Goal: Task Accomplishment & Management: Manage account settings

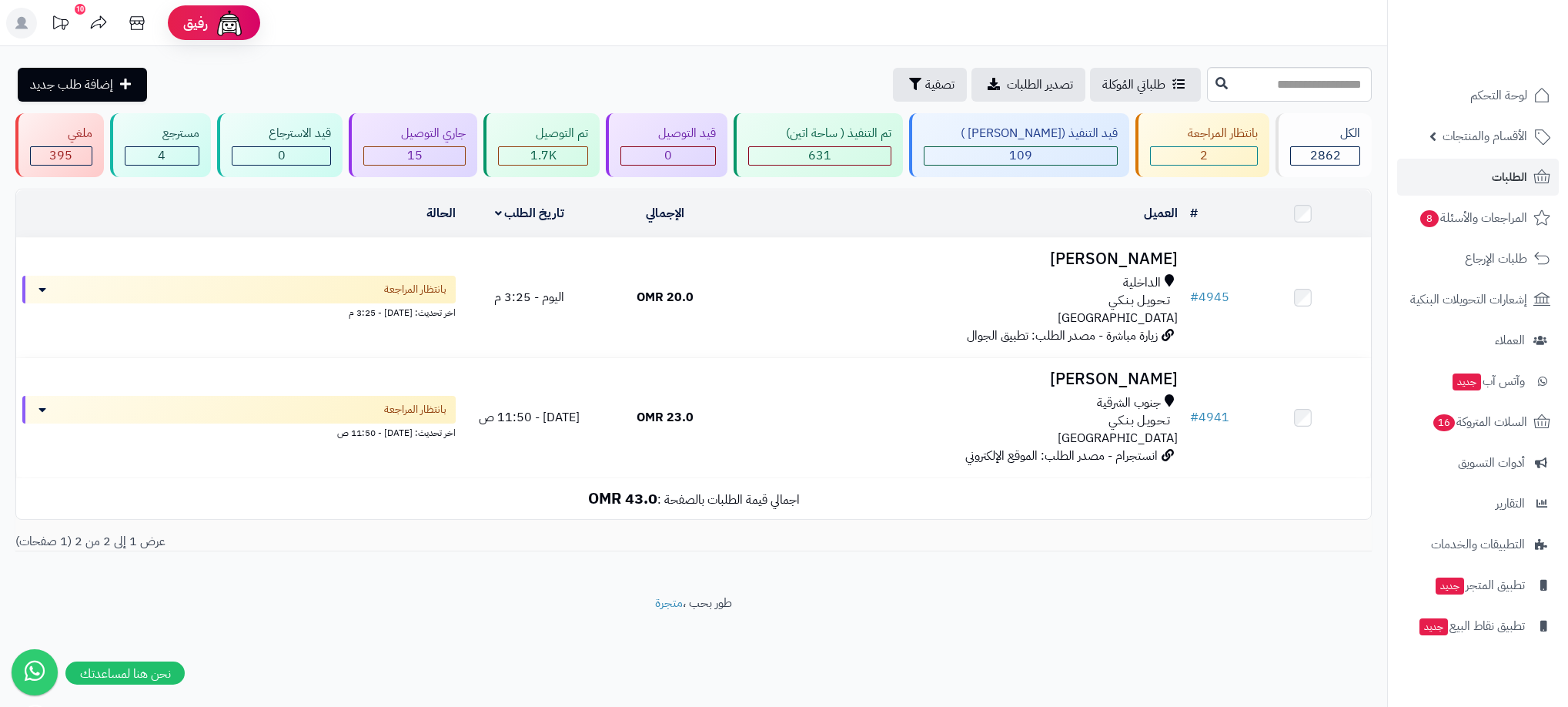
drag, startPoint x: 1290, startPoint y: 581, endPoint x: 1315, endPoint y: 491, distance: 93.4
click at [1290, 581] on div "**********" at bounding box center [693, 319] width 1387 height 548
click at [1530, 173] on link "الطلبات" at bounding box center [1478, 176] width 162 height 37
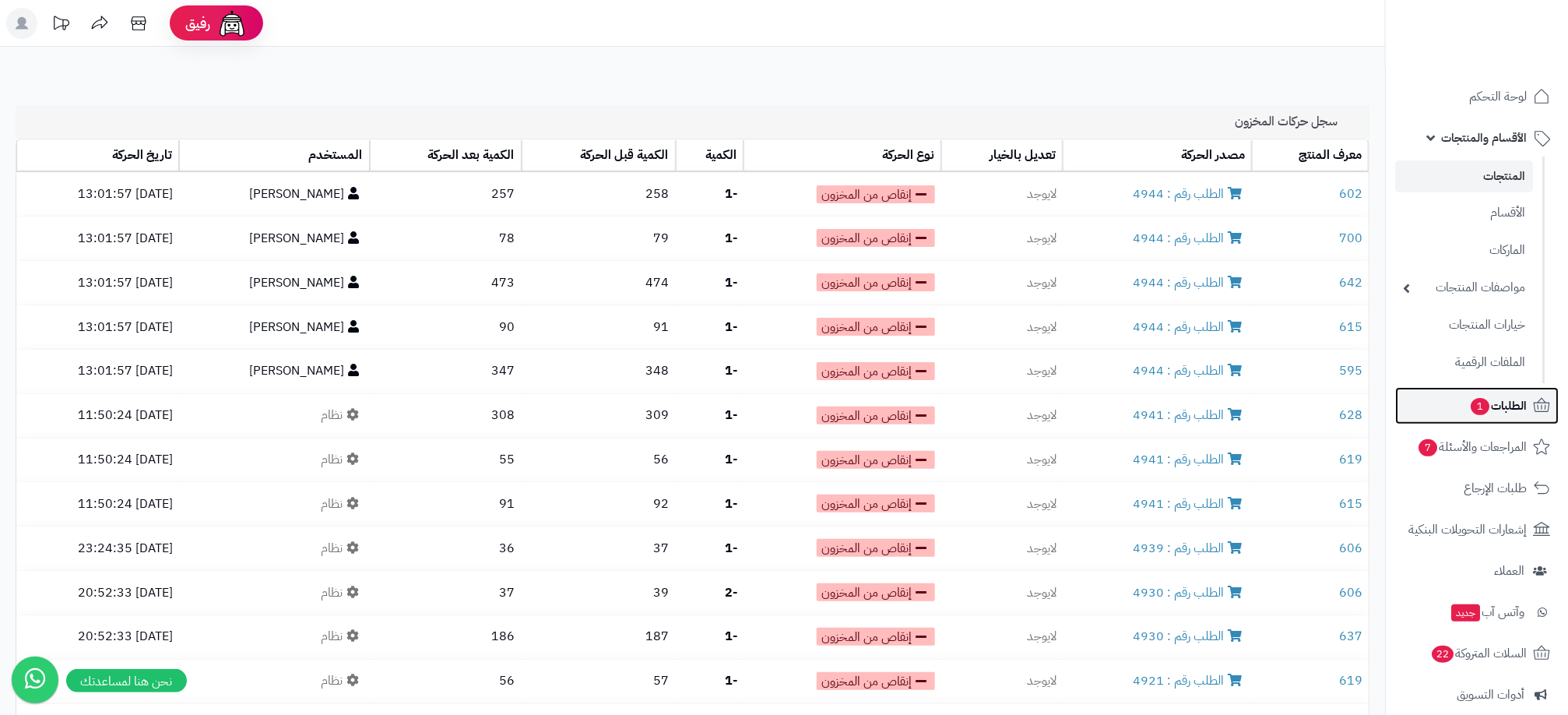
click at [1521, 411] on span "الطلبات 1" at bounding box center [1497, 405] width 58 height 22
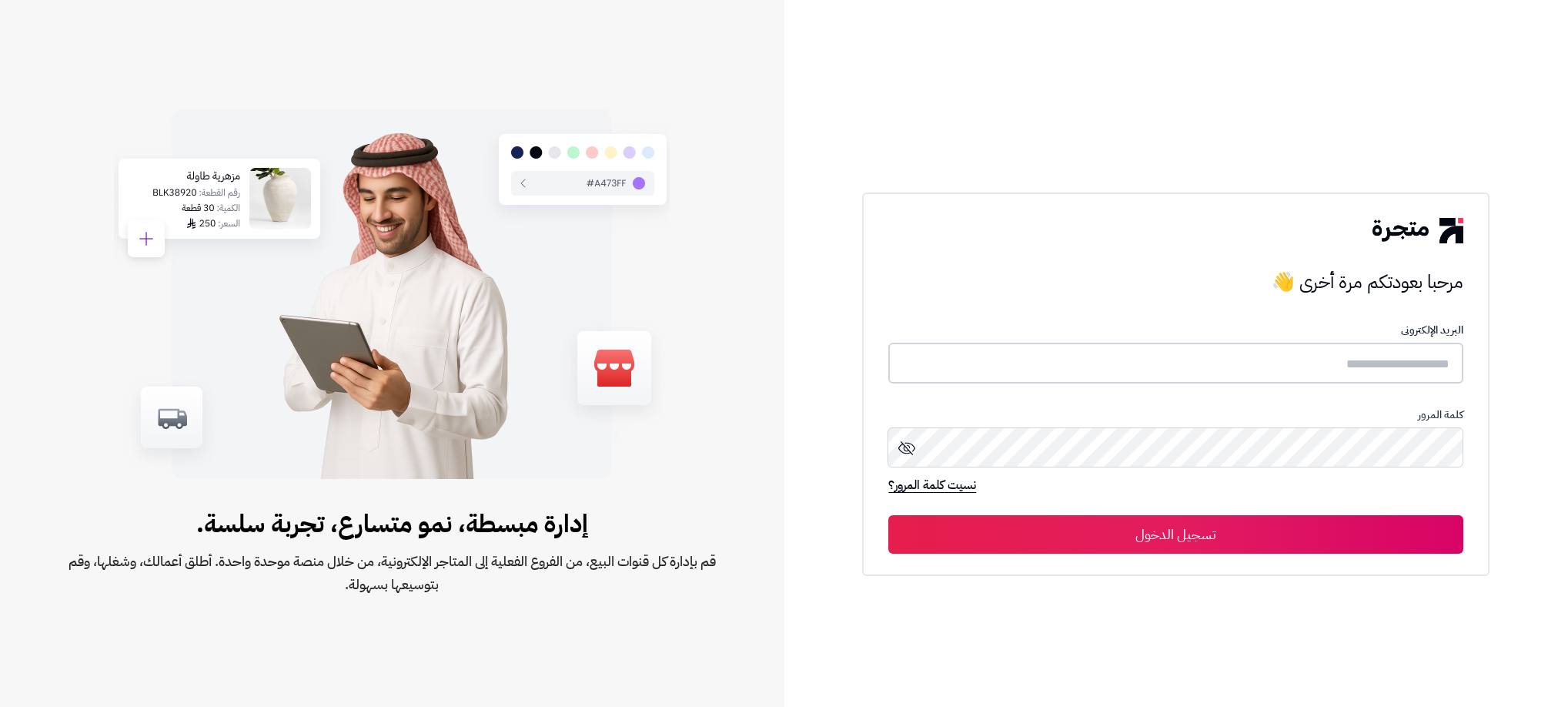
type input "**********"
click at [1304, 537] on button "تسجيل الدخول" at bounding box center [1176, 533] width 575 height 38
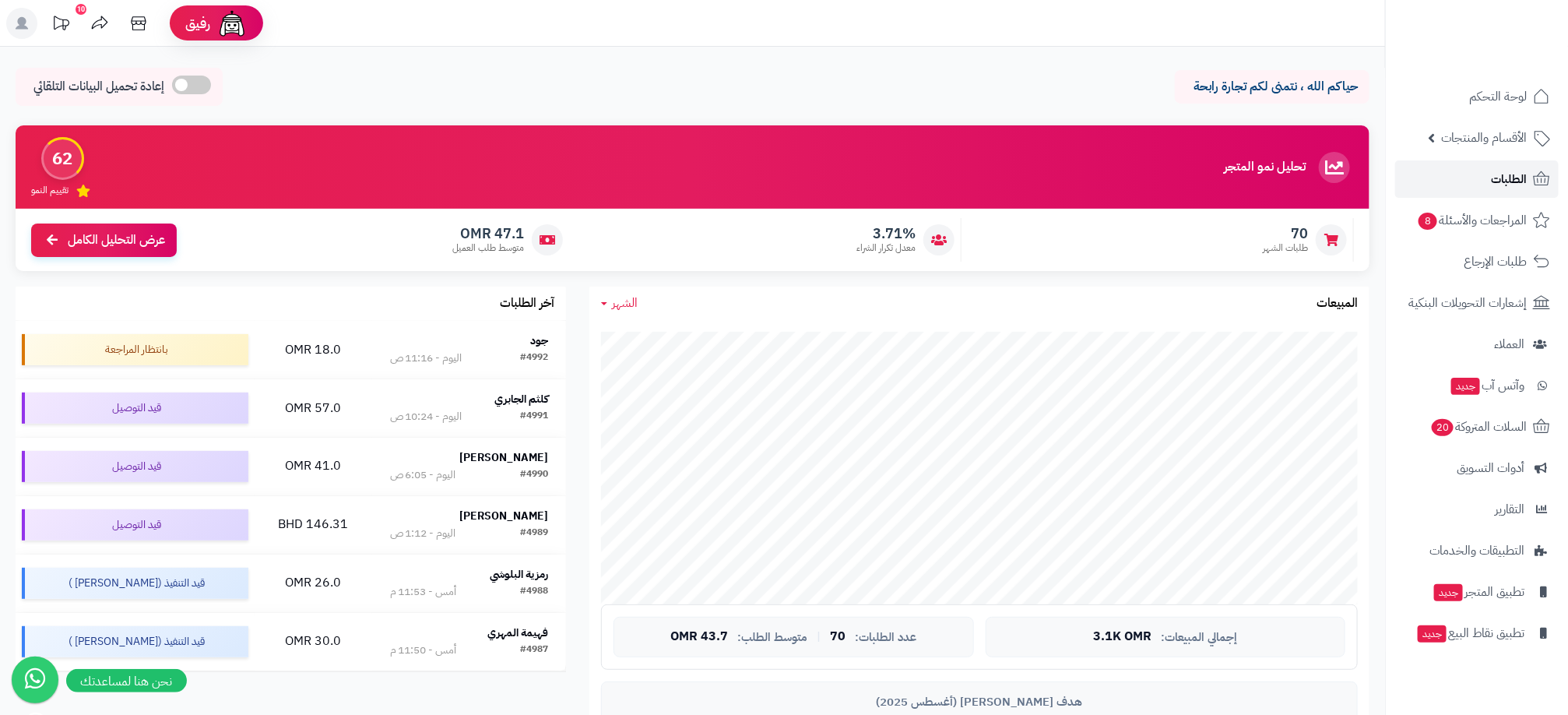
click at [1520, 176] on span "الطلبات" at bounding box center [1508, 179] width 36 height 22
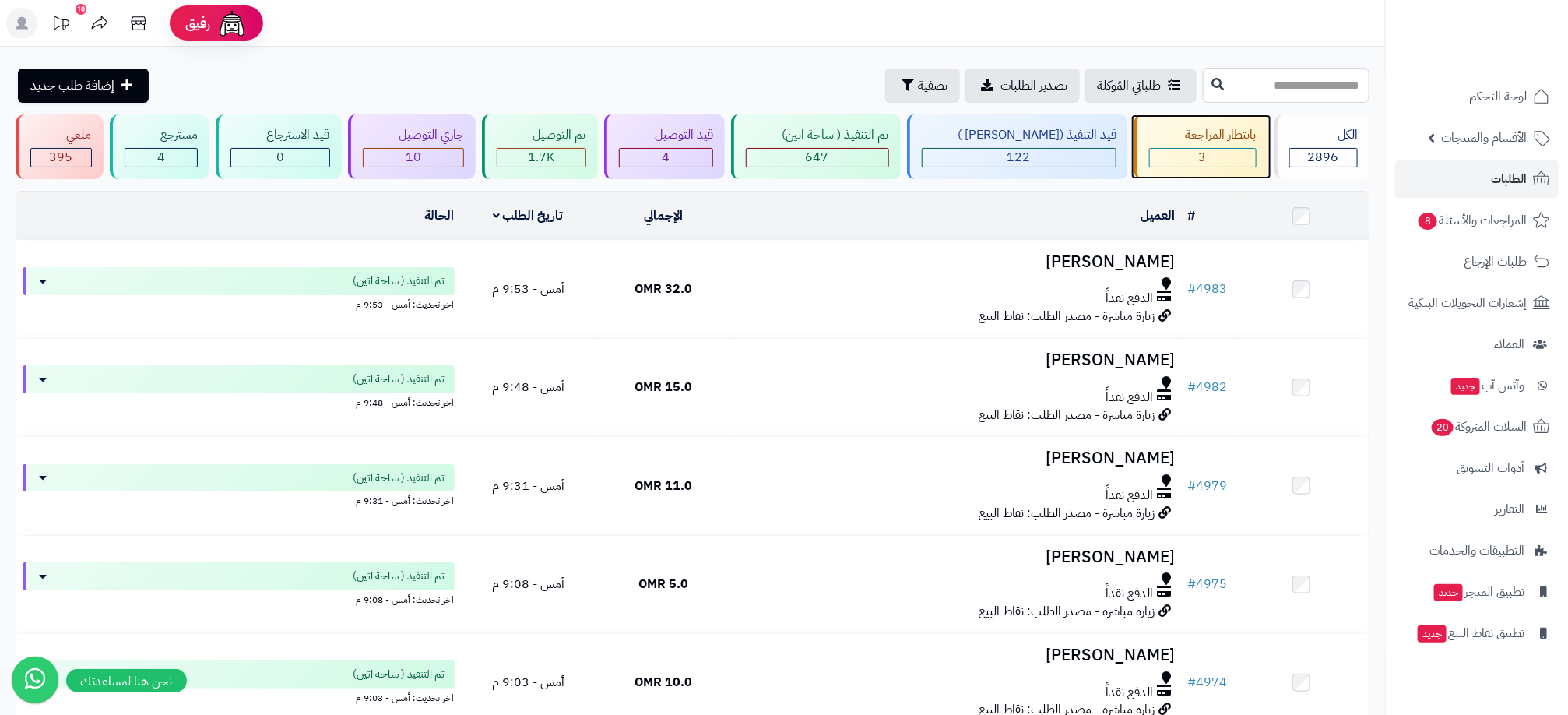
click at [1222, 157] on div "3" at bounding box center [1203, 157] width 106 height 18
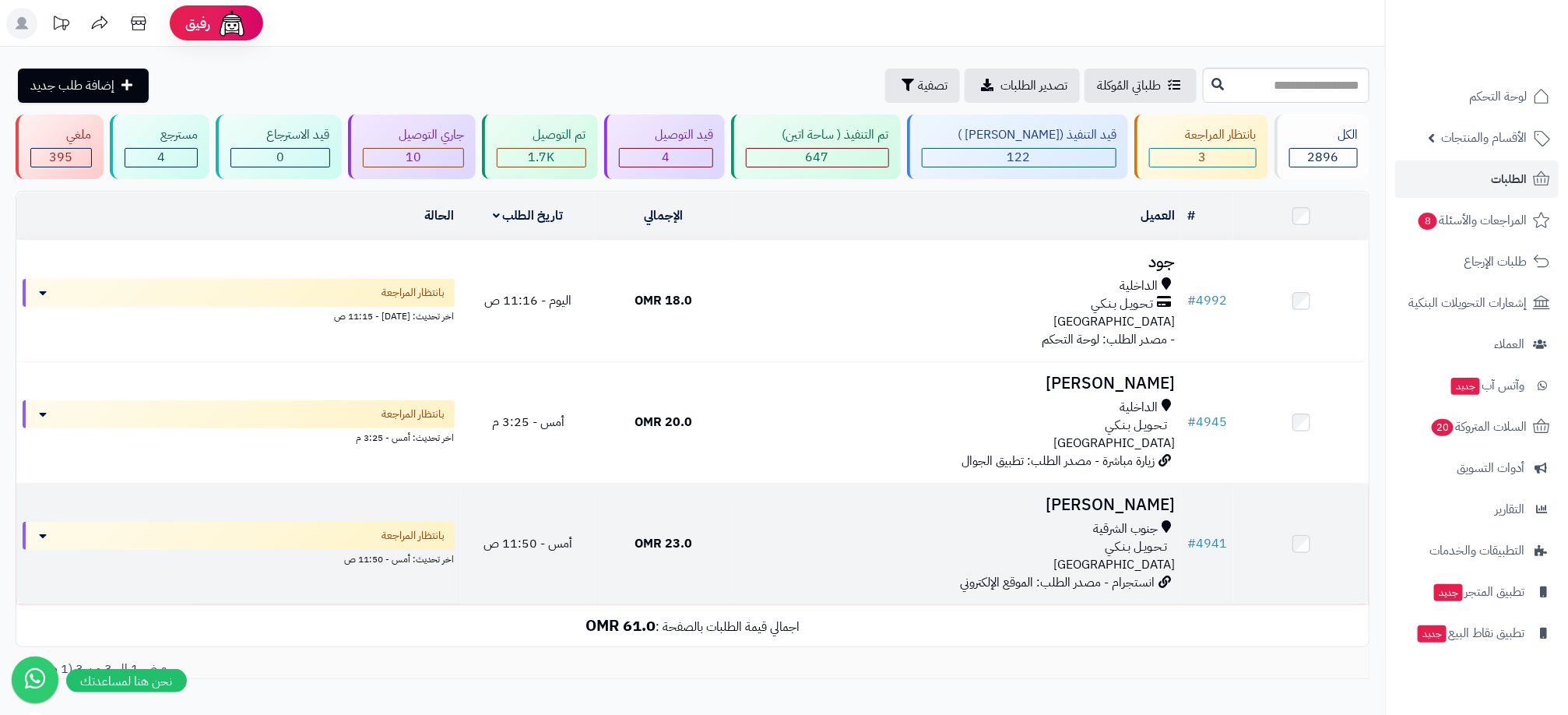
click at [1034, 545] on div "تـحـويـل بـنـكـي" at bounding box center [955, 546] width 437 height 18
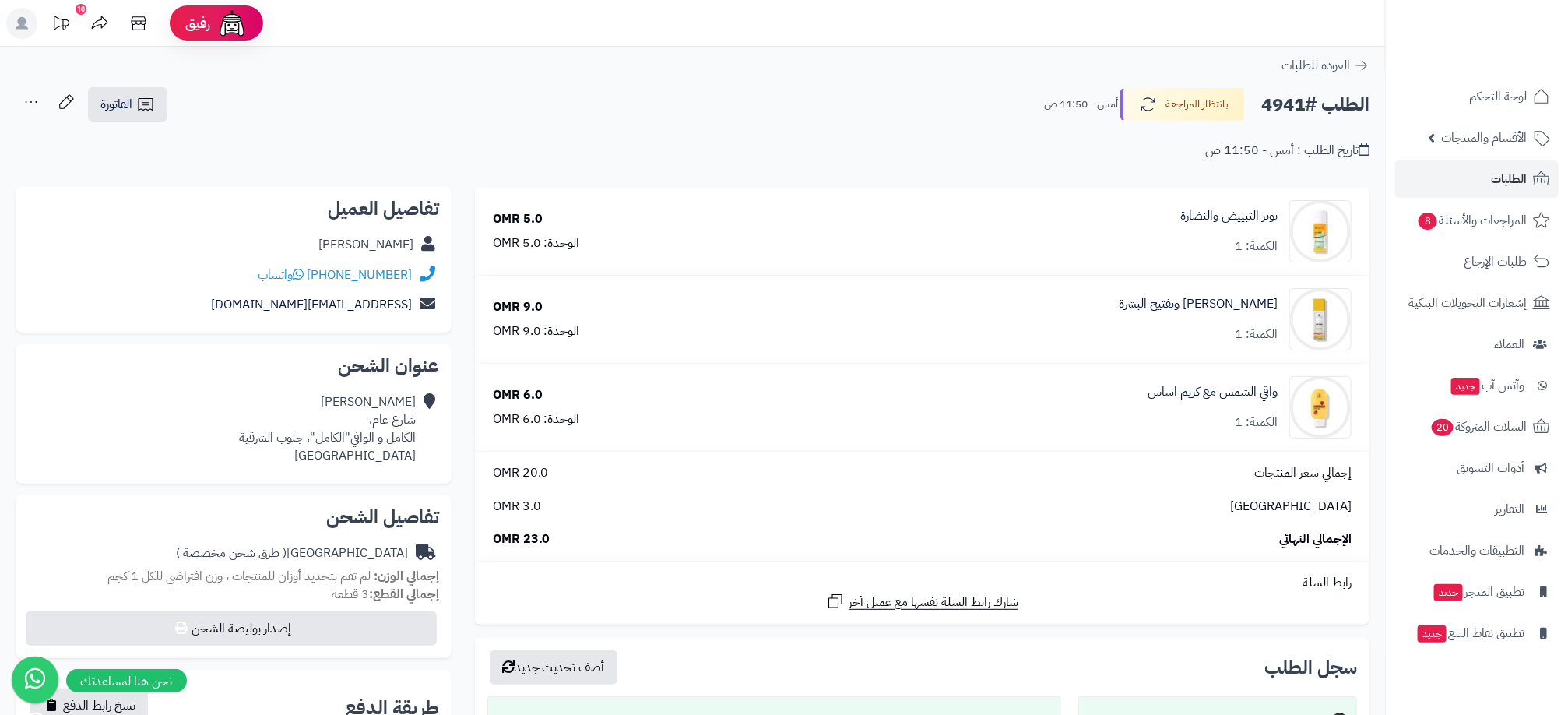
click at [1277, 98] on h2 "الطلب #4941" at bounding box center [1315, 105] width 108 height 32
copy h2 "4941"
drag, startPoint x: 234, startPoint y: 277, endPoint x: 315, endPoint y: 264, distance: 82.0
click at [315, 264] on div "[PHONE_NUMBER] واتساب" at bounding box center [234, 276] width 411 height 30
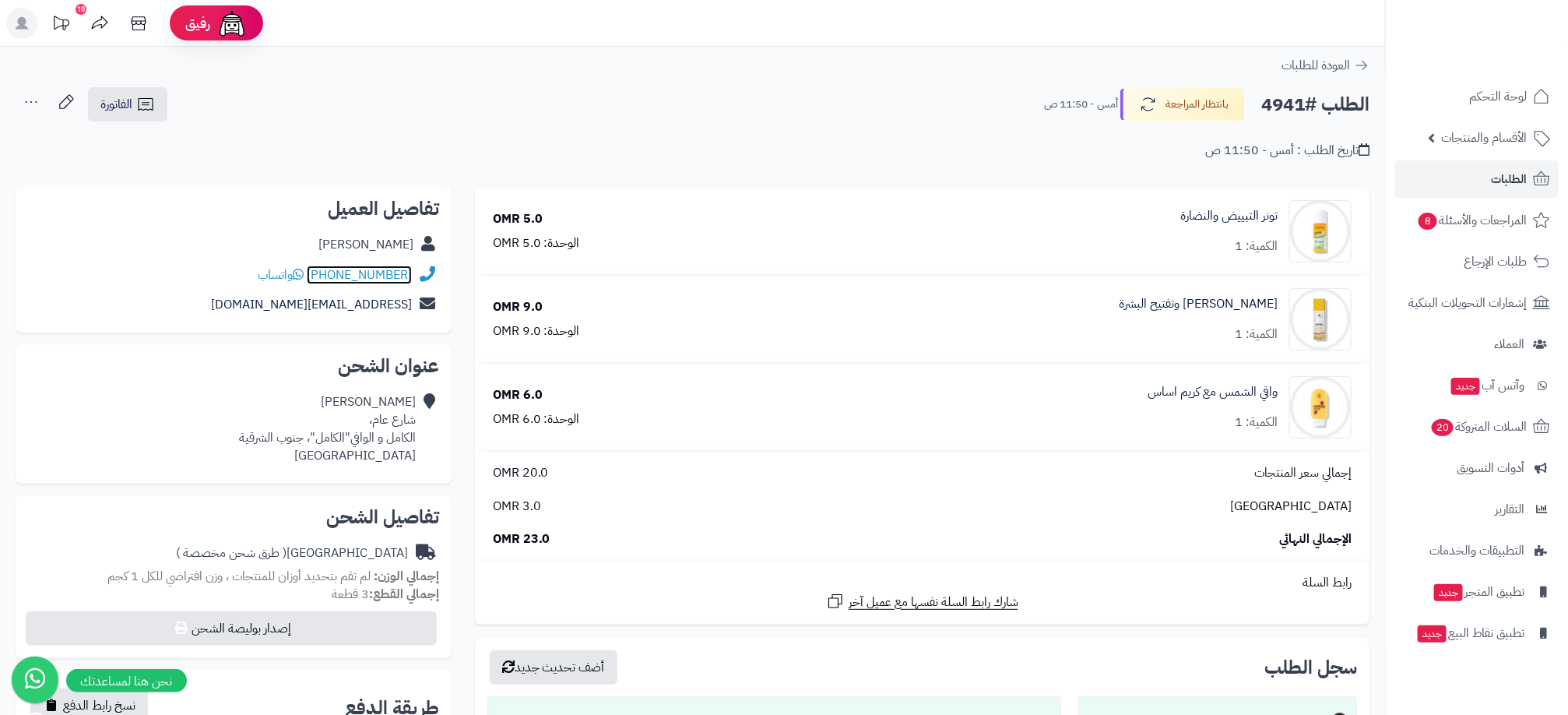
drag, startPoint x: 315, startPoint y: 264, endPoint x: 342, endPoint y: 271, distance: 27.9
drag, startPoint x: 342, startPoint y: 271, endPoint x: 246, endPoint y: 269, distance: 96.0
click at [246, 269] on div "+96890222014 واتساب" at bounding box center [234, 276] width 411 height 30
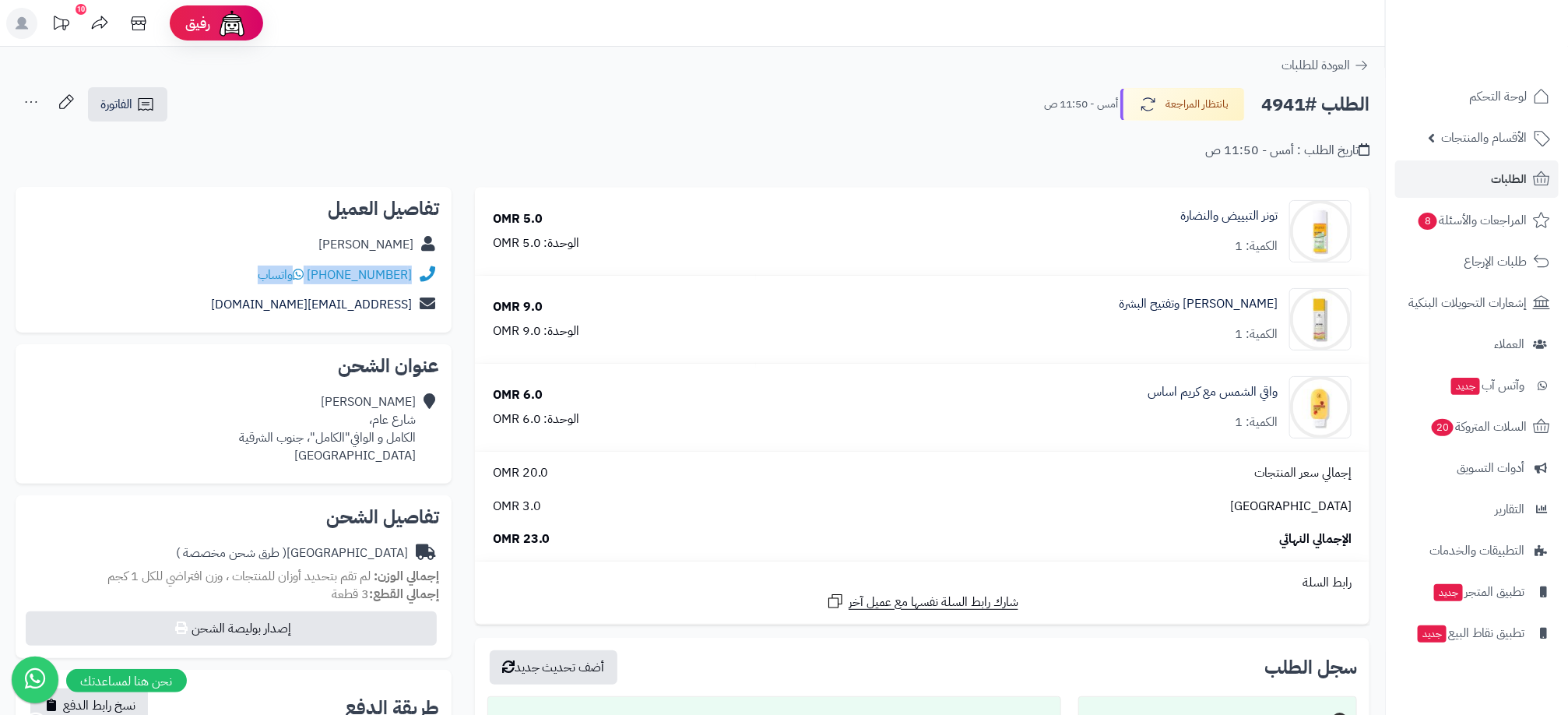
click at [427, 112] on div "الطلب #4941 بانتظار المراجعة أمس - 11:50 ص الفاتورة طباعة الفاتورة إرسال الفاتو…" at bounding box center [692, 104] width 1354 height 37
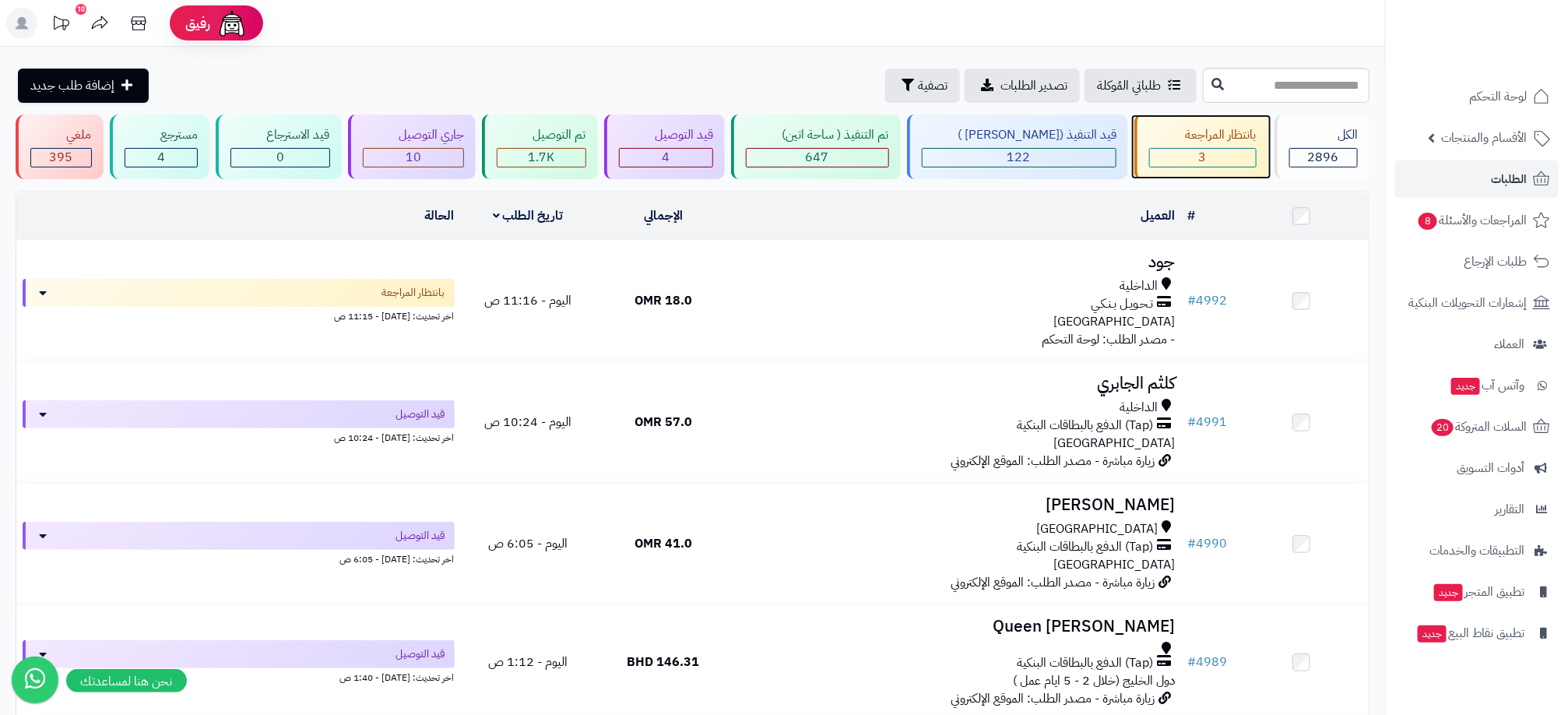
click at [1221, 160] on div "3" at bounding box center [1203, 157] width 106 height 18
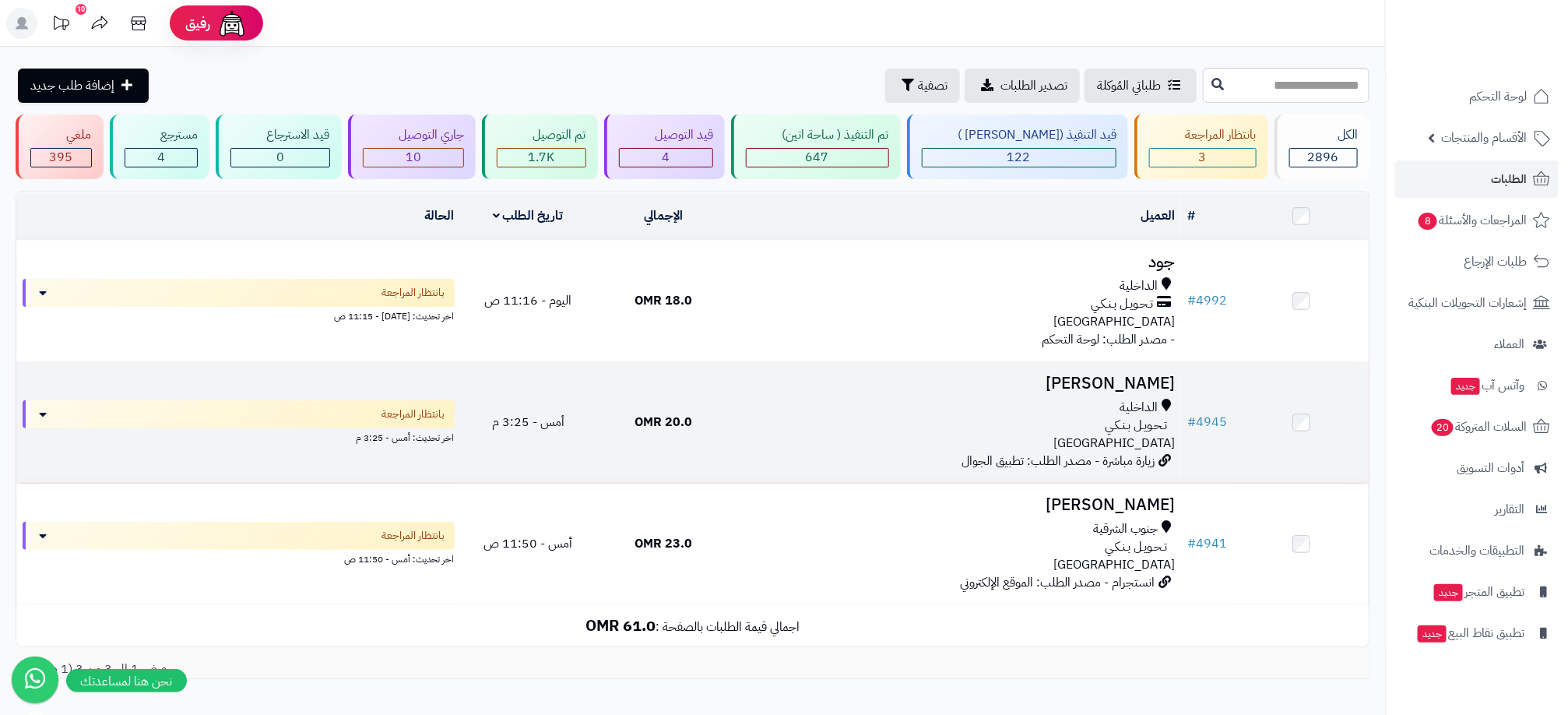
click at [1078, 441] on div "الداخلية تـحـويـل بـنـكـي [GEOGRAPHIC_DATA]" at bounding box center [955, 425] width 437 height 54
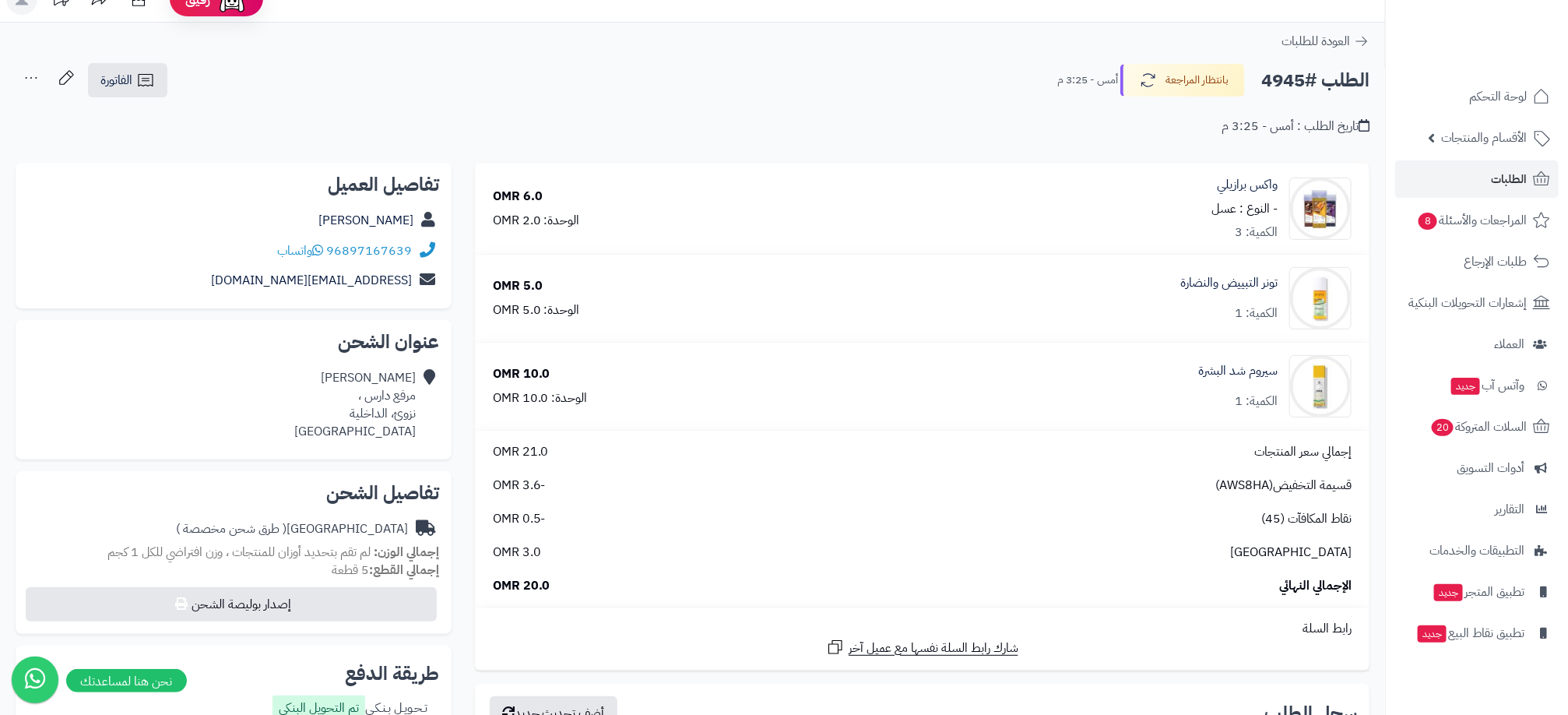
scroll to position [467, 0]
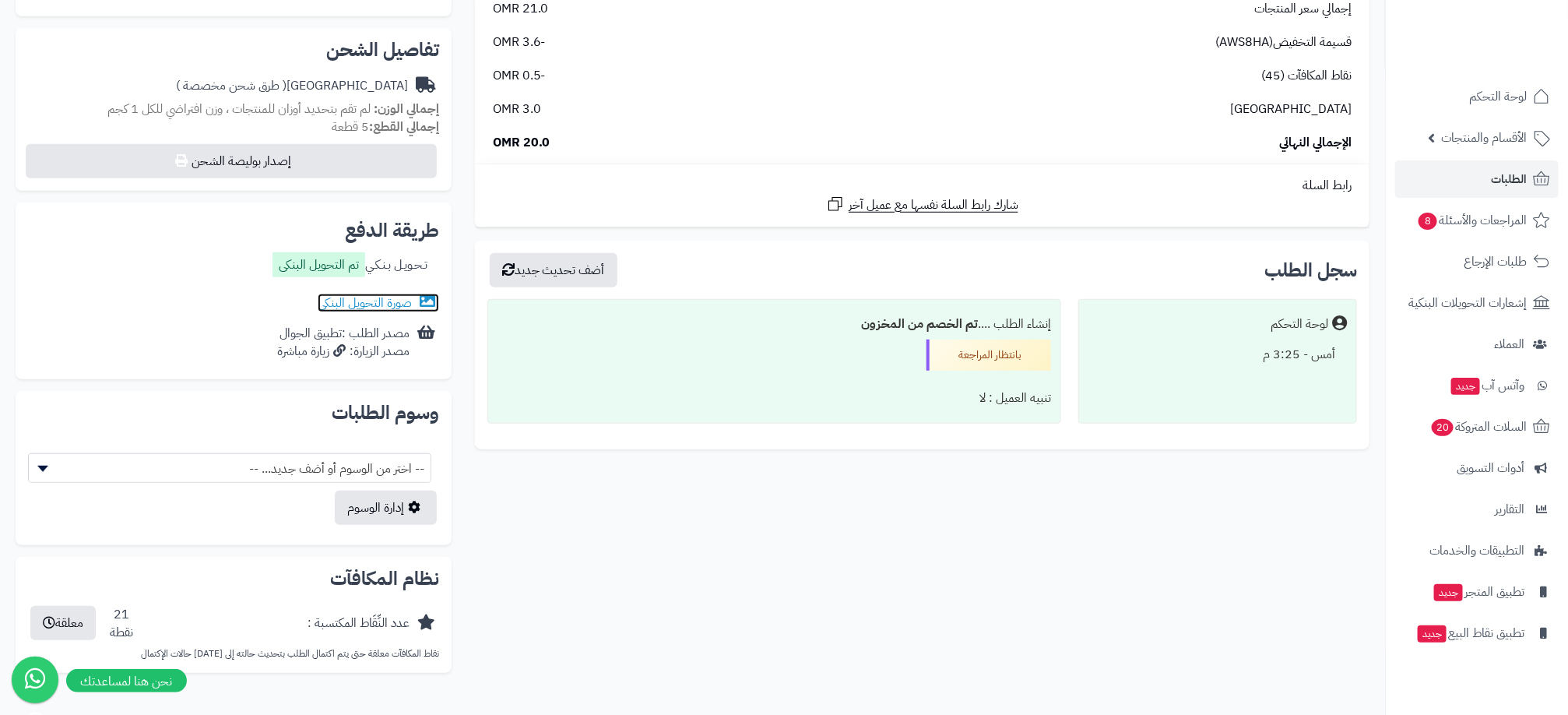
click at [374, 295] on link "صورة التحويل البنكى" at bounding box center [378, 303] width 121 height 19
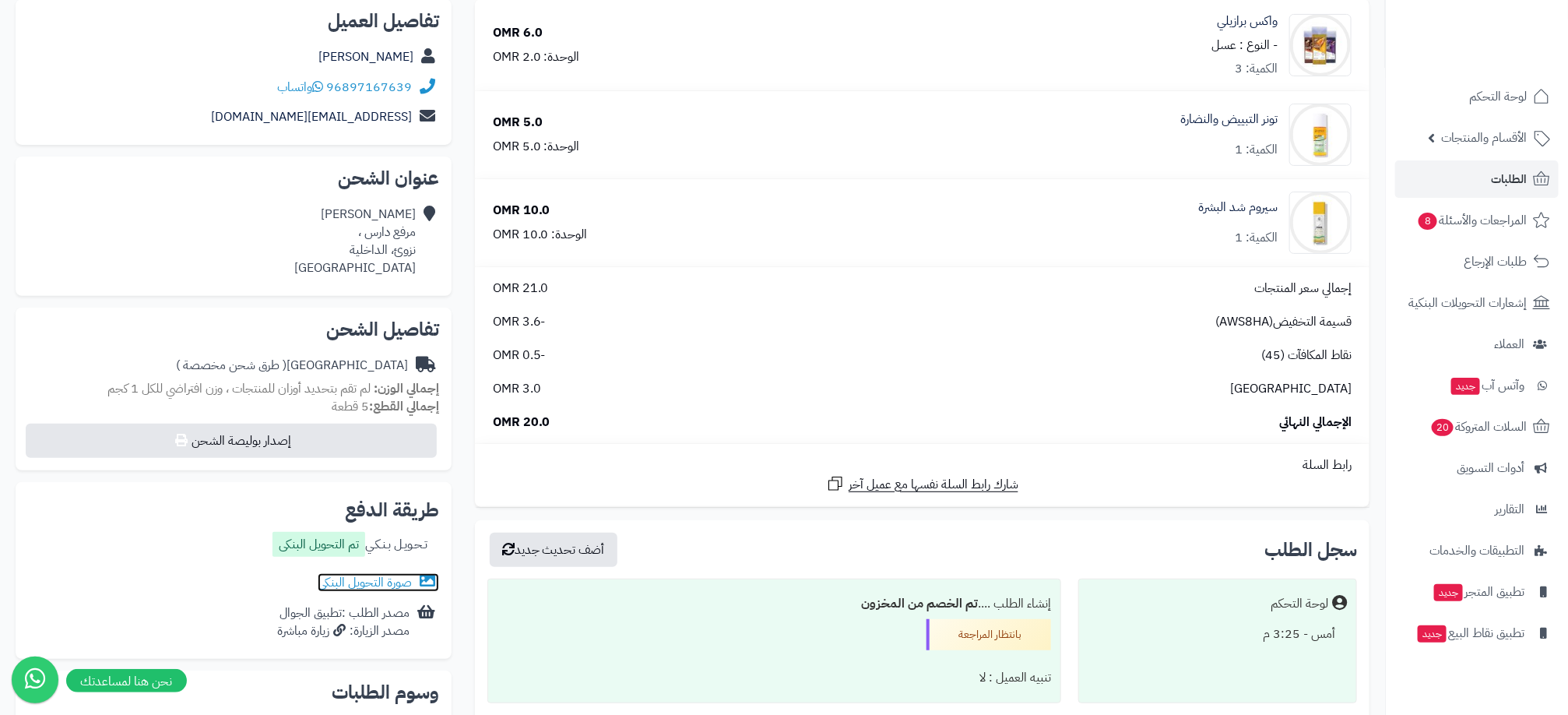
scroll to position [0, 0]
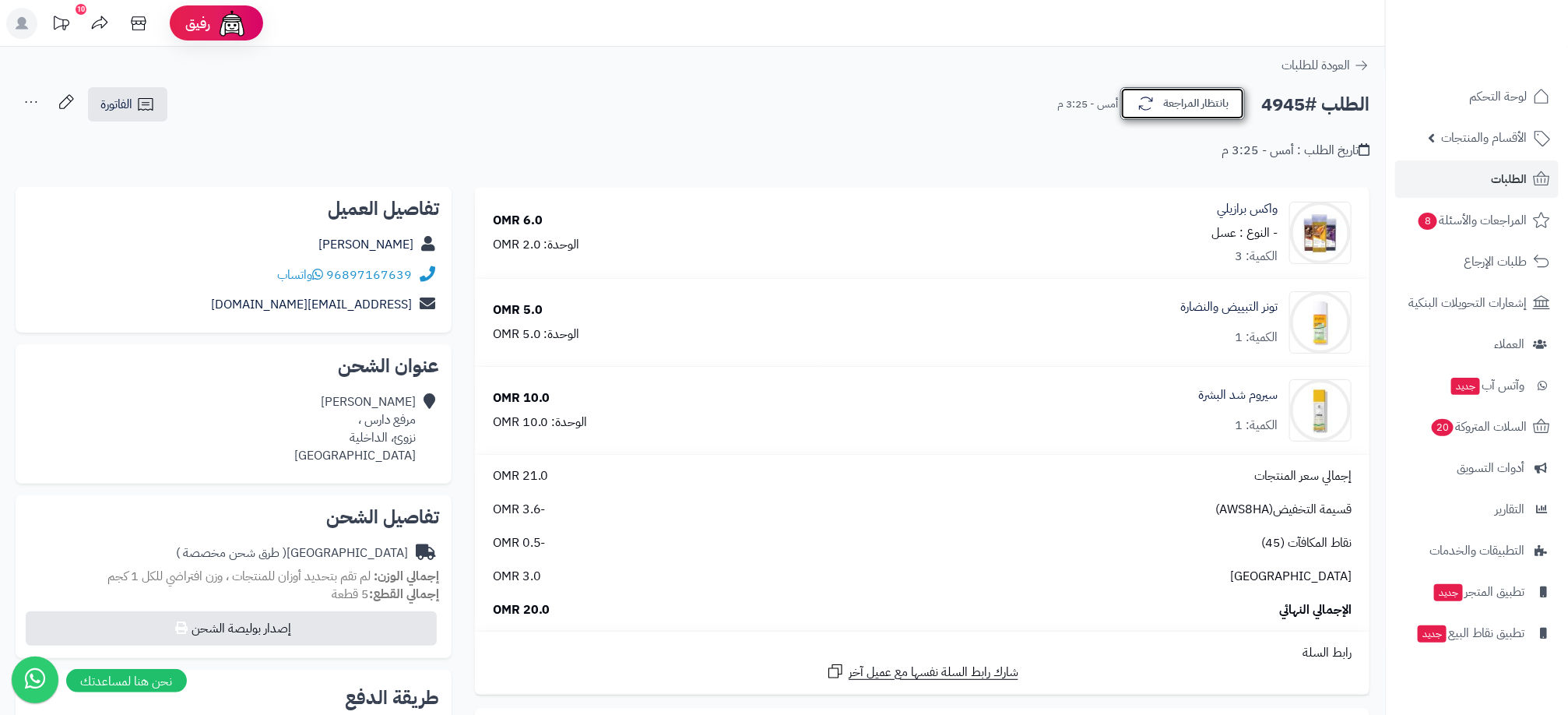
click at [1156, 105] on button "بانتظار المراجعة" at bounding box center [1183, 103] width 125 height 33
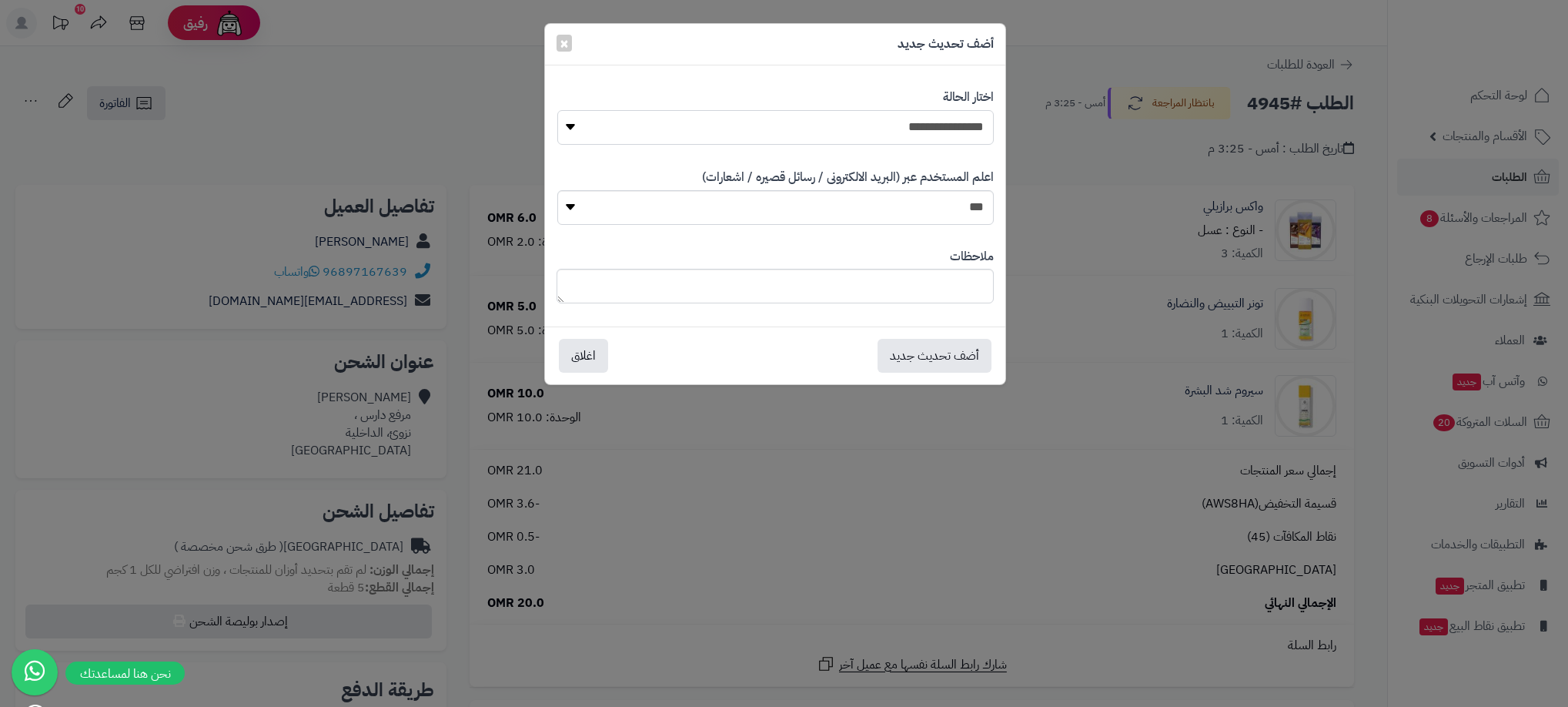
click at [961, 137] on select "**********" at bounding box center [776, 127] width 436 height 35
select select "**"
click at [557, 110] on select "**********" at bounding box center [776, 127] width 436 height 35
click at [940, 352] on button "أضف تحديث جديد" at bounding box center [935, 355] width 114 height 34
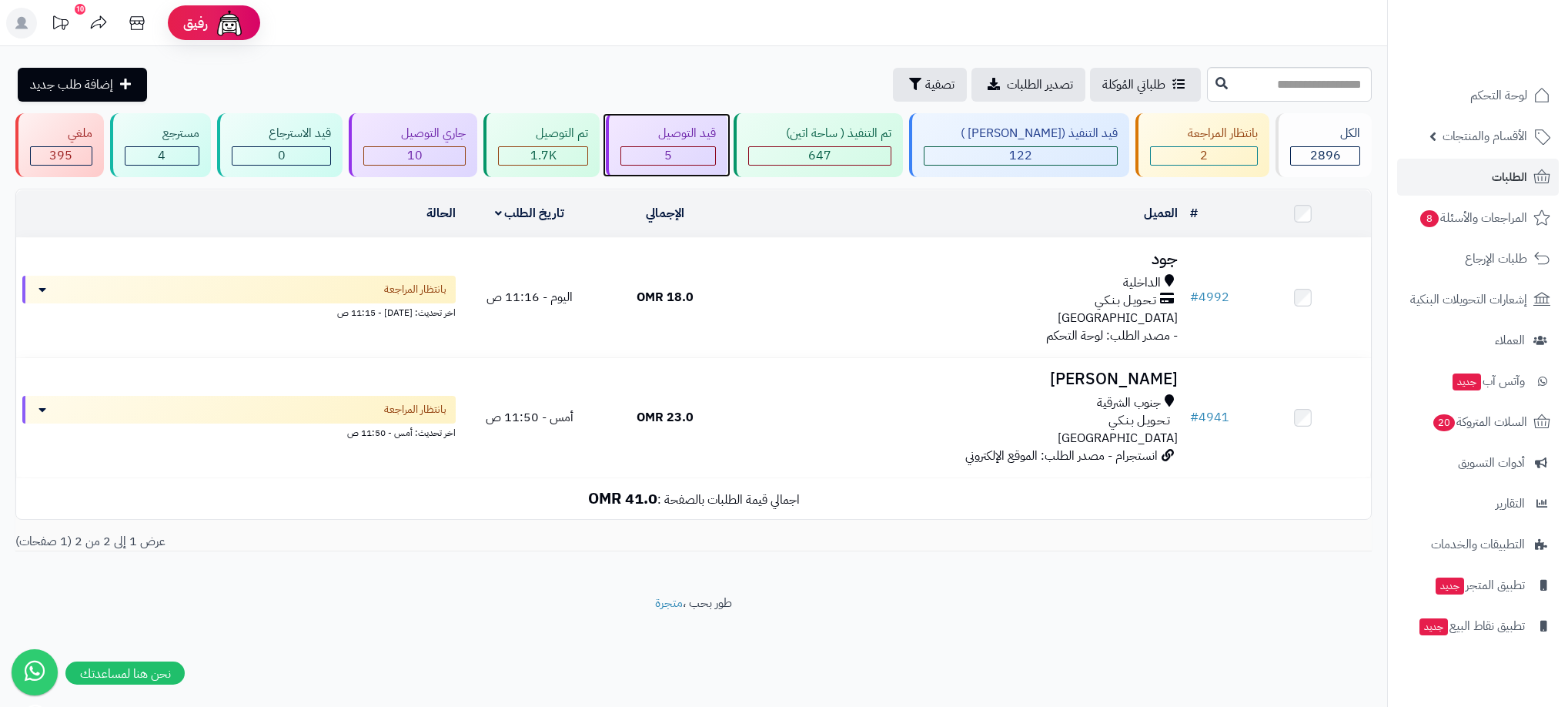
click at [712, 167] on div "قيد التوصيل 5" at bounding box center [667, 145] width 122 height 64
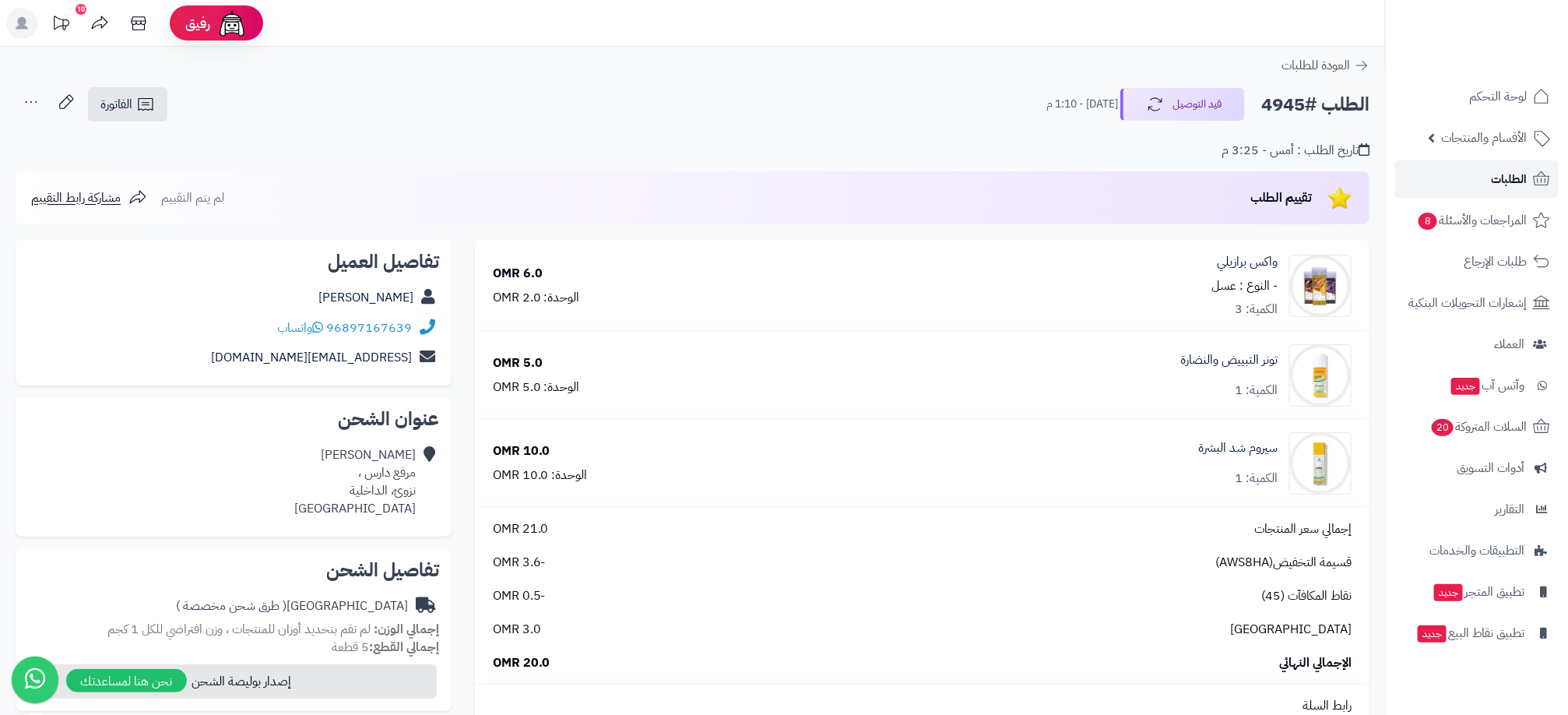
click at [1484, 181] on link "الطلبات" at bounding box center [1476, 178] width 164 height 37
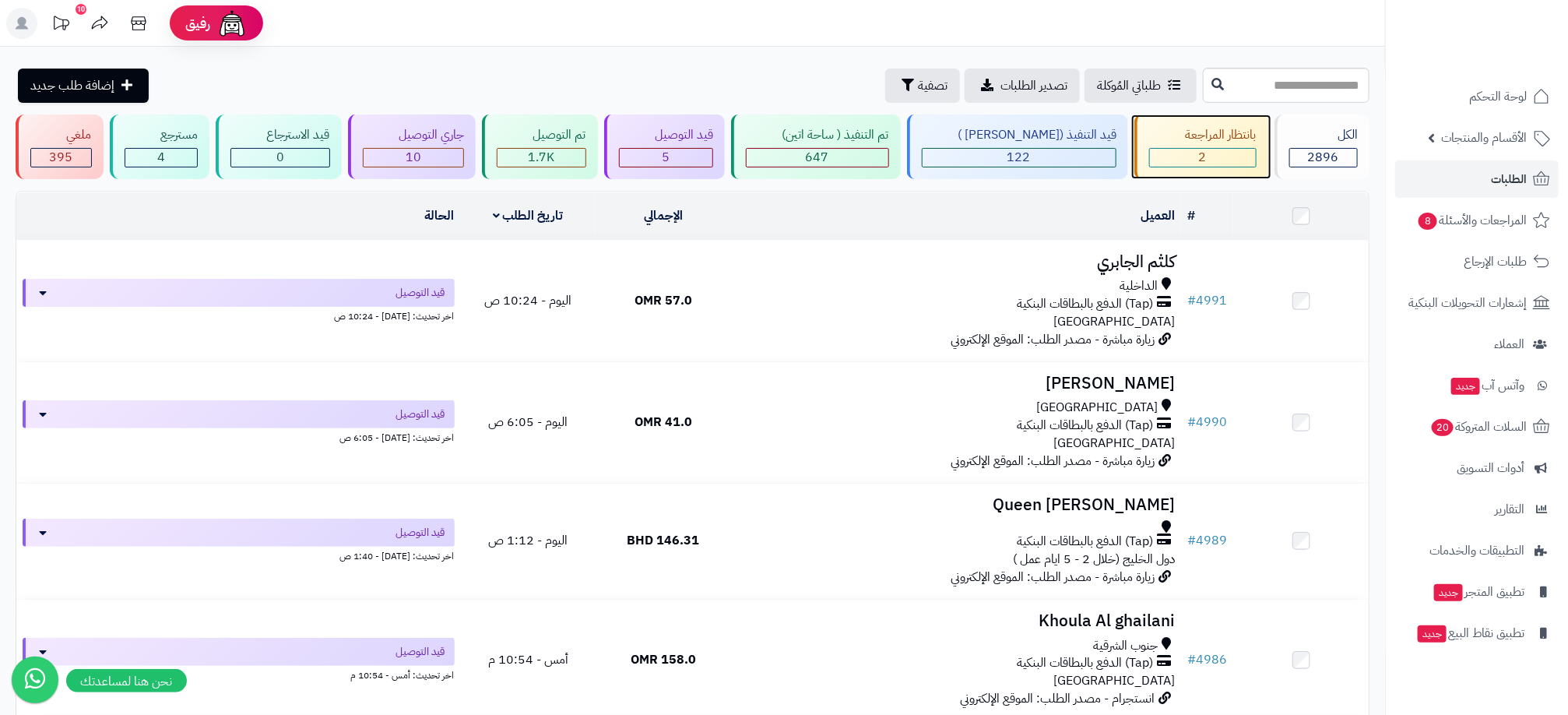
click at [1174, 152] on div "2" at bounding box center [1203, 157] width 106 height 18
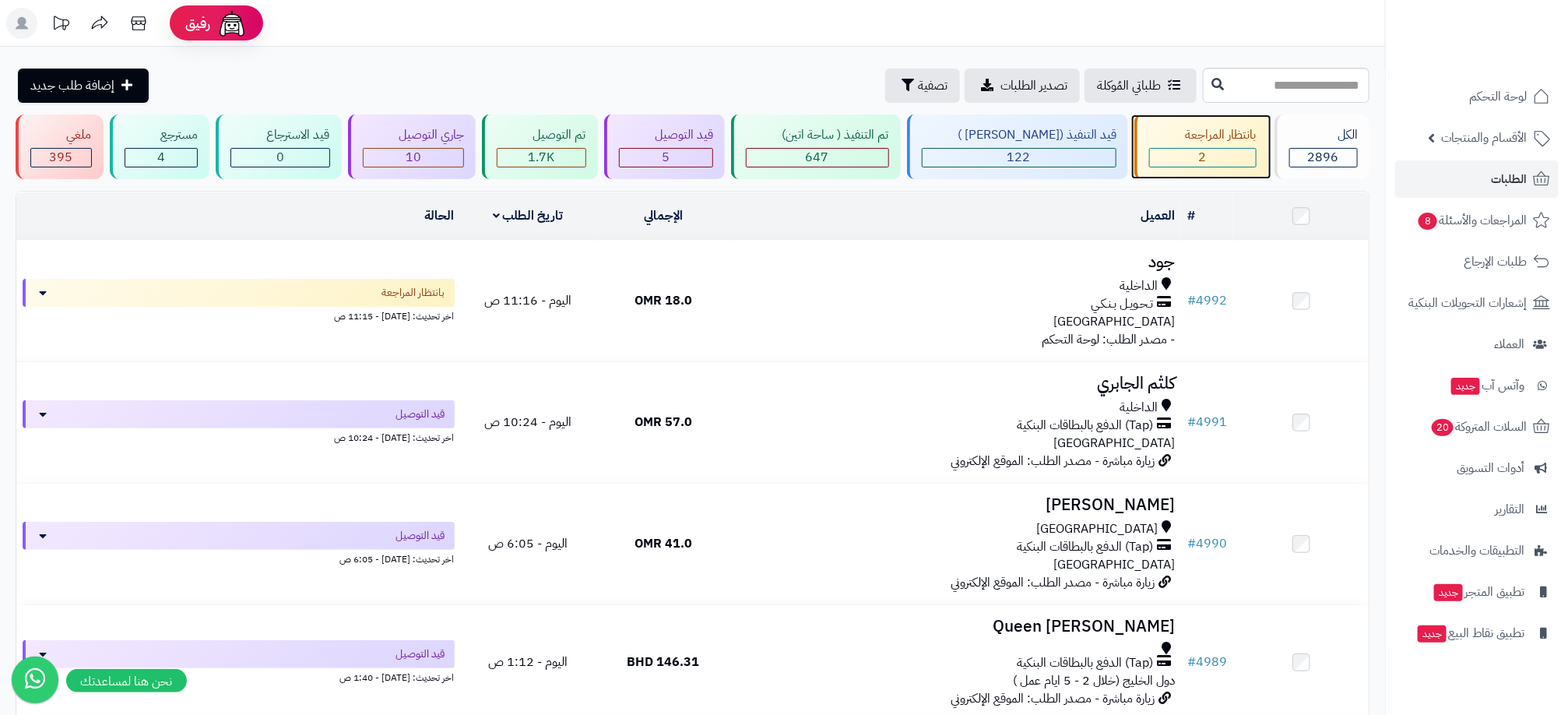
click at [1187, 154] on div "2" at bounding box center [1203, 157] width 106 height 18
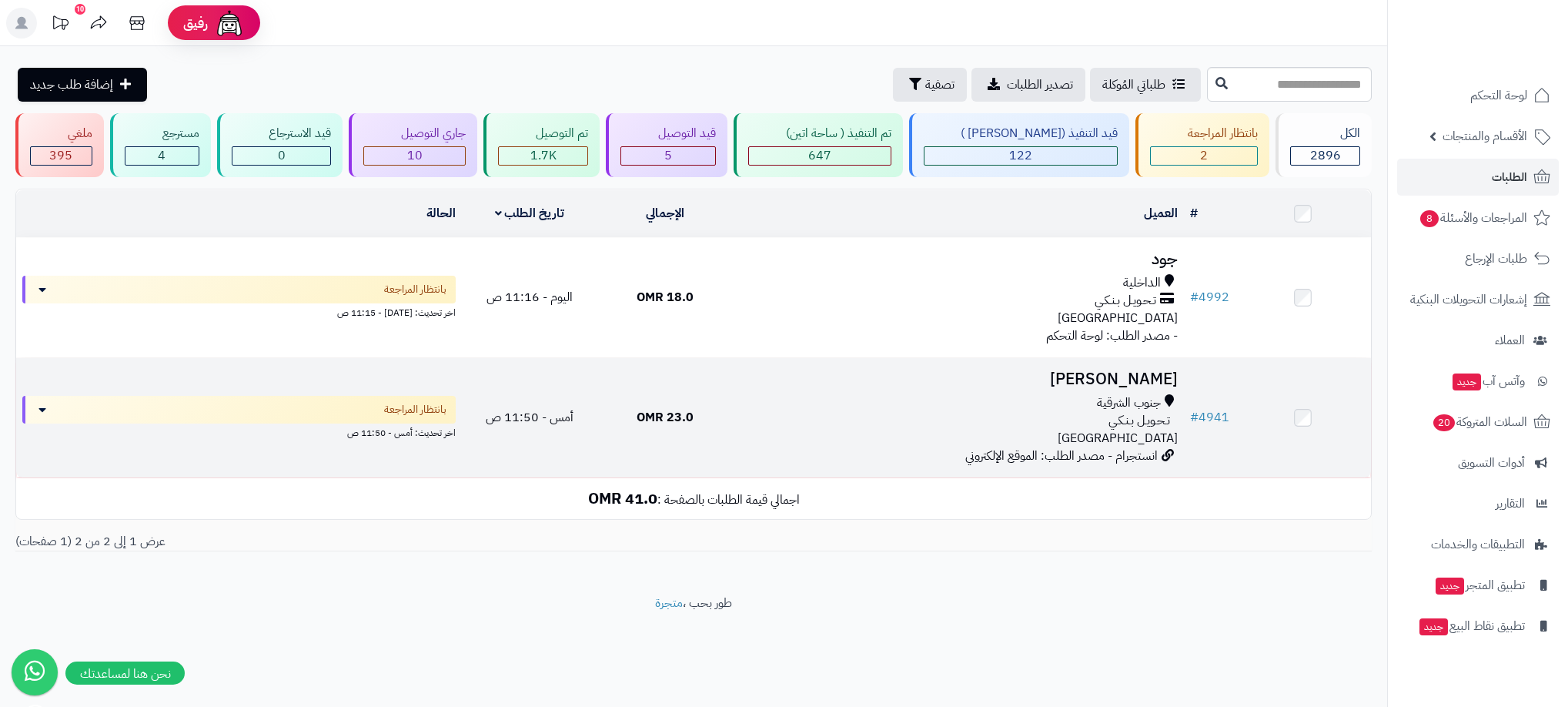
click at [941, 406] on div "جنوب الشرقية" at bounding box center [958, 403] width 439 height 18
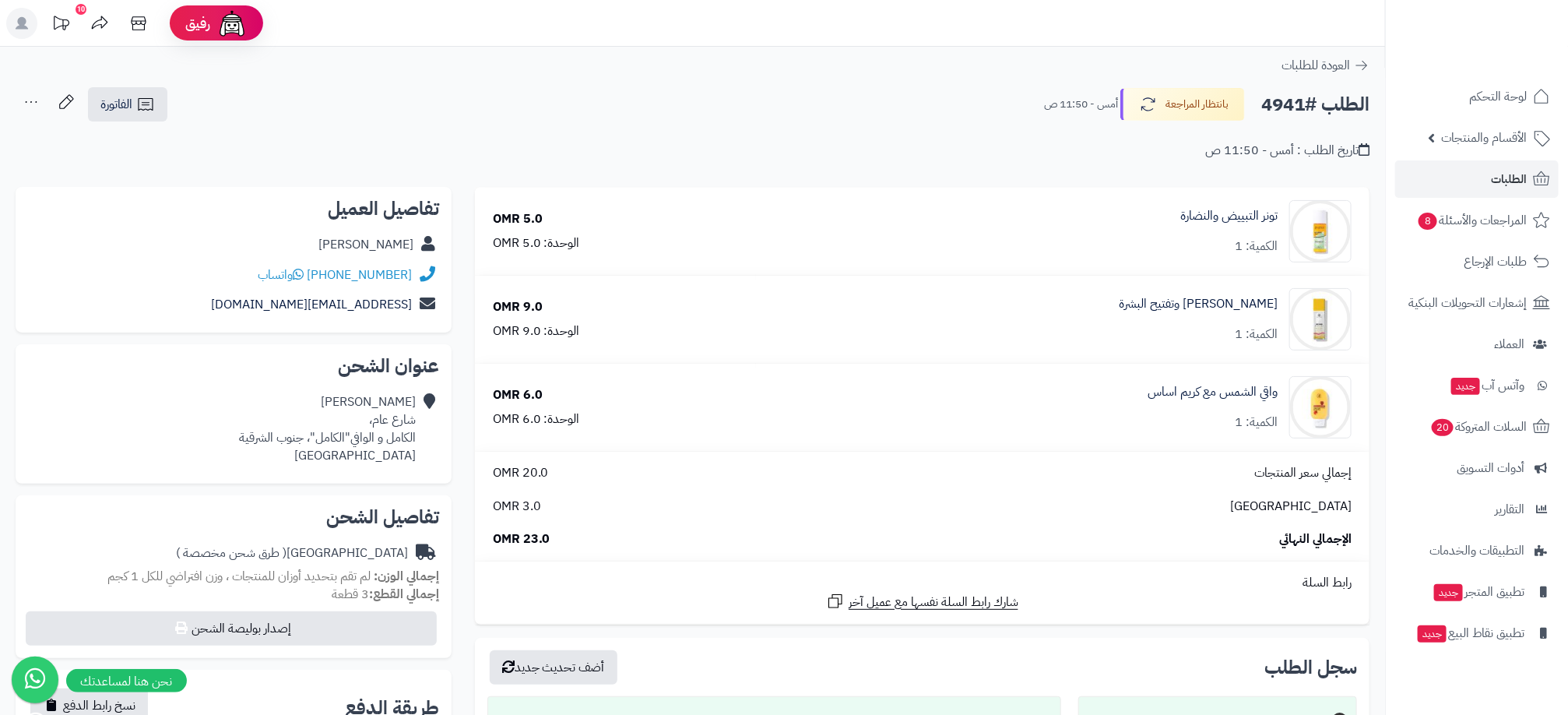
scroll to position [350, 0]
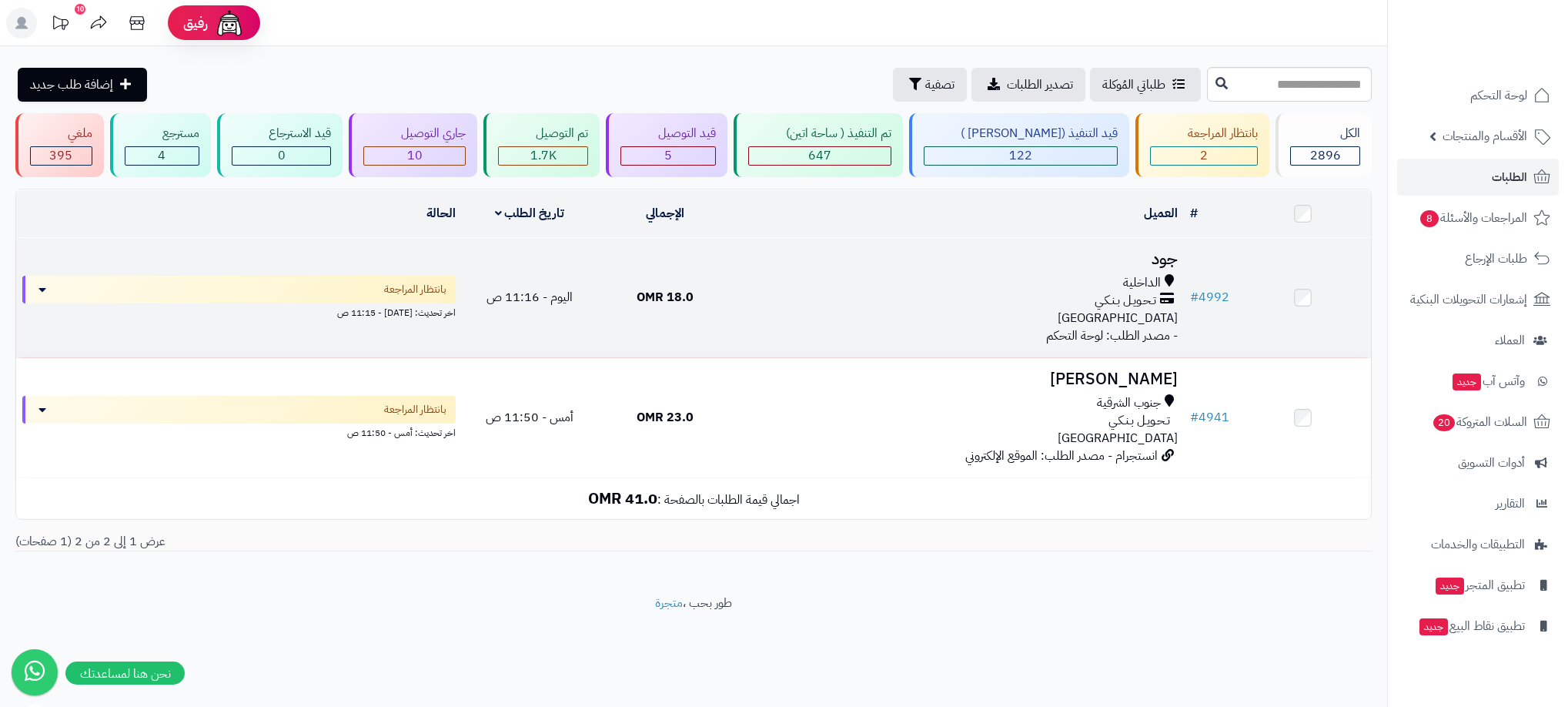
click at [937, 301] on div "تـحـويـل بـنـكـي" at bounding box center [958, 301] width 439 height 18
